Goal: Task Accomplishment & Management: Use online tool/utility

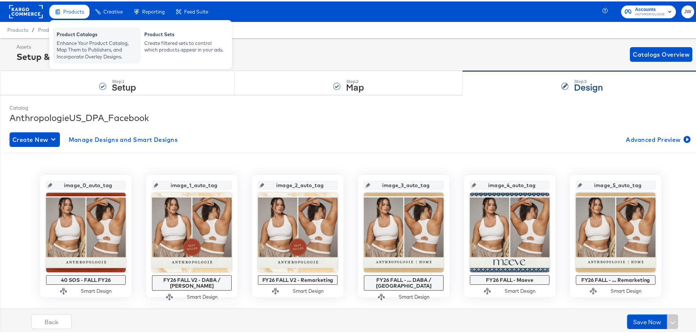
click at [87, 41] on div "Enhance Your Product Catalog, Map Them to Publishers, and Incorporate Overlay D…" at bounding box center [97, 48] width 80 height 20
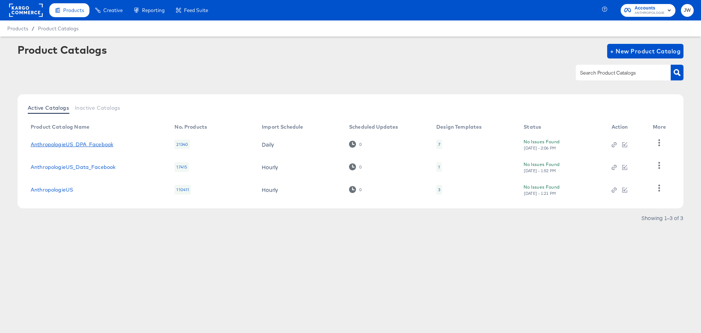
click at [93, 144] on link "AnthropologieUS_DPA_Facebook" at bounding box center [72, 144] width 83 height 6
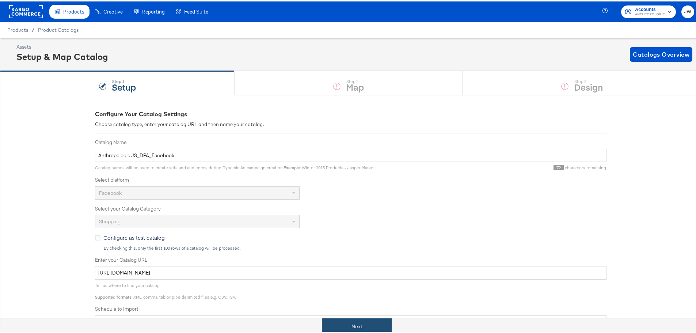
click at [375, 320] on button "Next" at bounding box center [357, 325] width 70 height 16
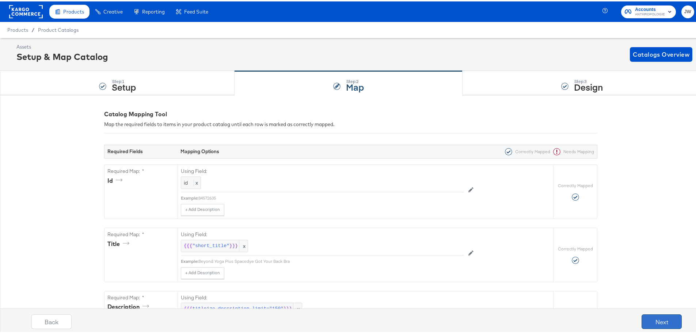
click at [664, 323] on button "Next" at bounding box center [661, 320] width 40 height 15
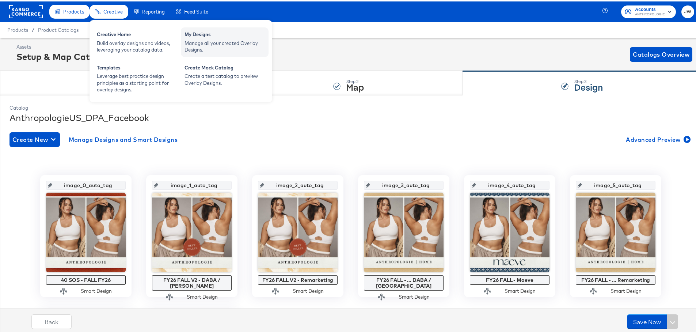
click at [212, 41] on div "Manage all your created Overlay Designs." at bounding box center [224, 45] width 80 height 14
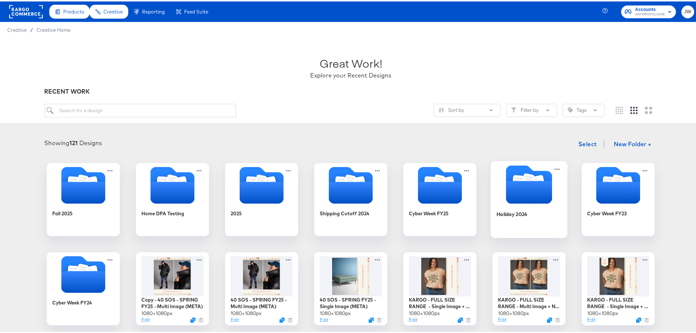
drag, startPoint x: 520, startPoint y: 196, endPoint x: 444, endPoint y: 197, distance: 76.3
click at [520, 196] on icon "Folder" at bounding box center [529, 190] width 46 height 23
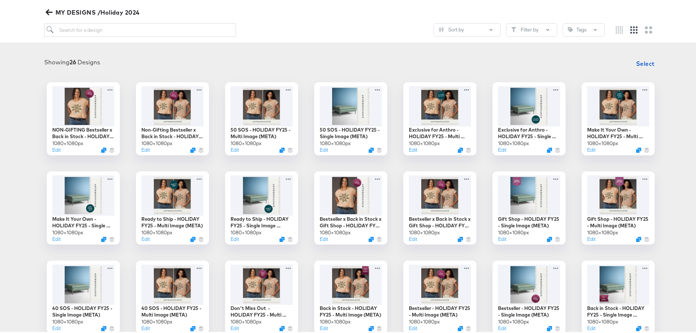
scroll to position [203, 0]
